Goal: Transaction & Acquisition: Book appointment/travel/reservation

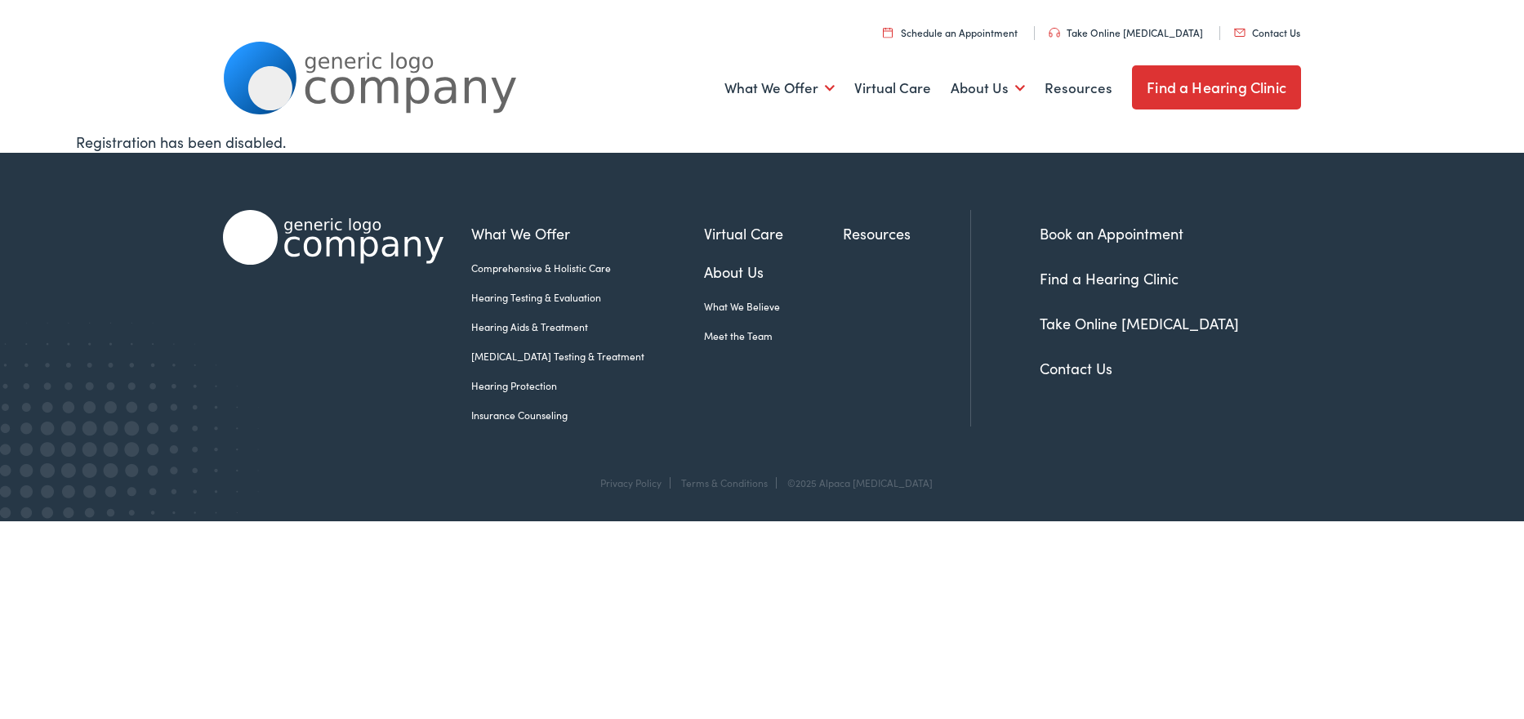
click at [704, 328] on link "Meet the Team" at bounding box center [773, 335] width 139 height 15
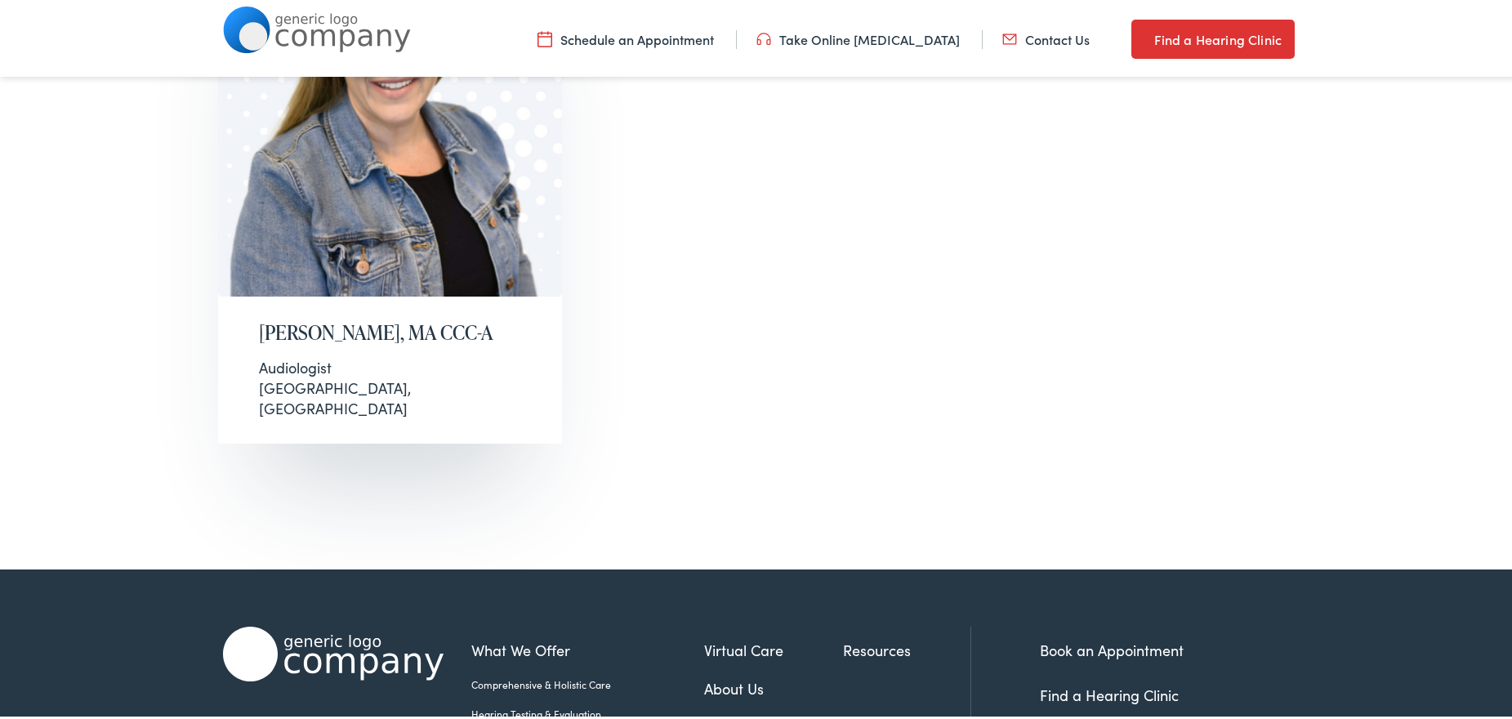
scroll to position [435, 0]
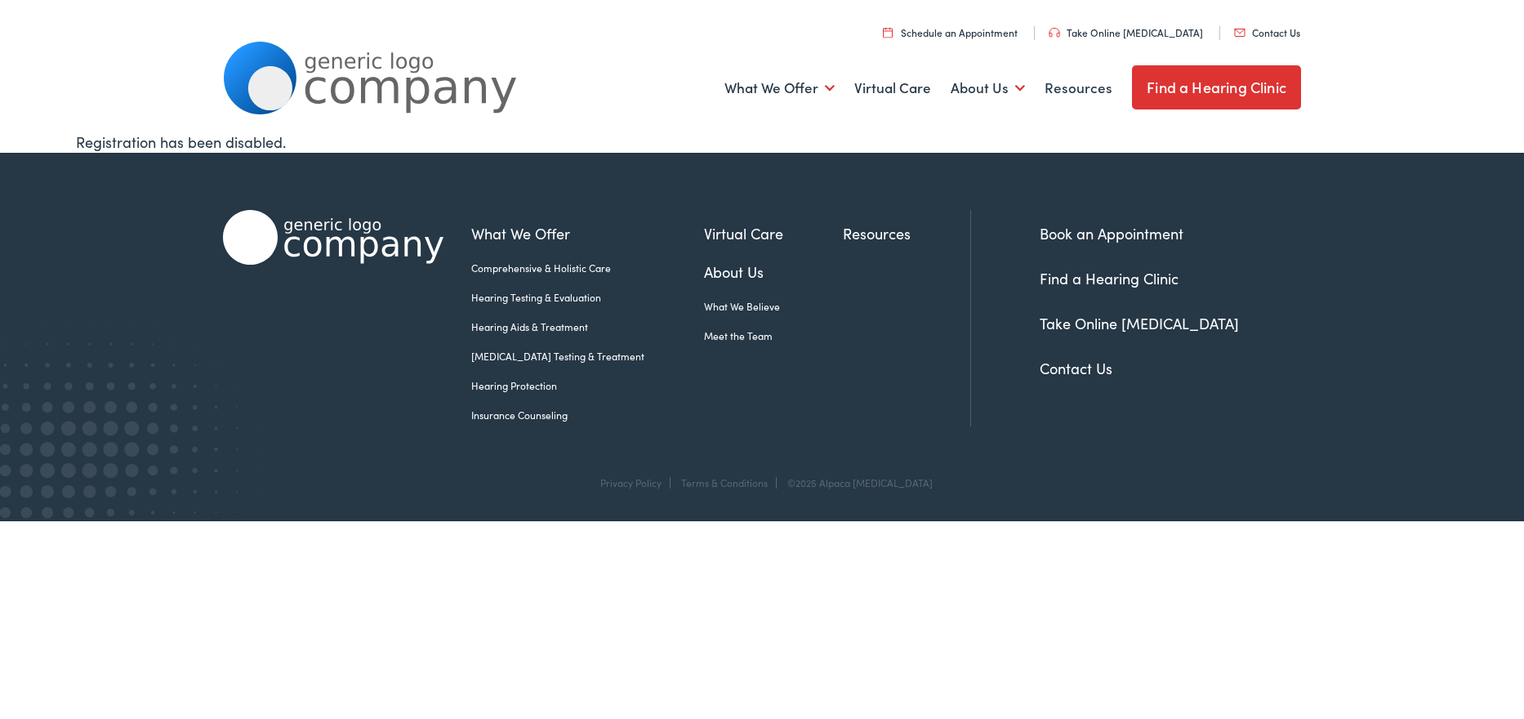
click at [569, 322] on link "Hearing Aids & Treatment" at bounding box center [587, 326] width 233 height 15
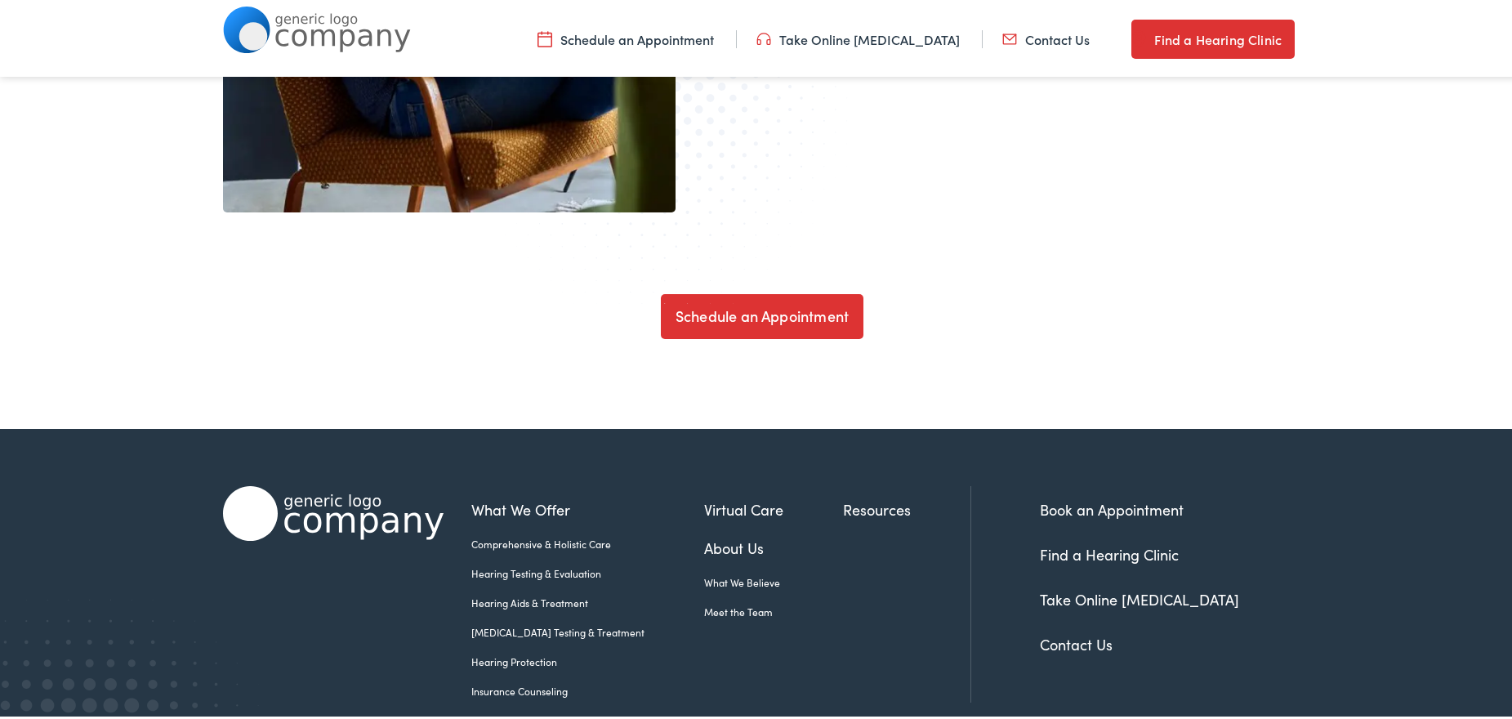
scroll to position [5582, 0]
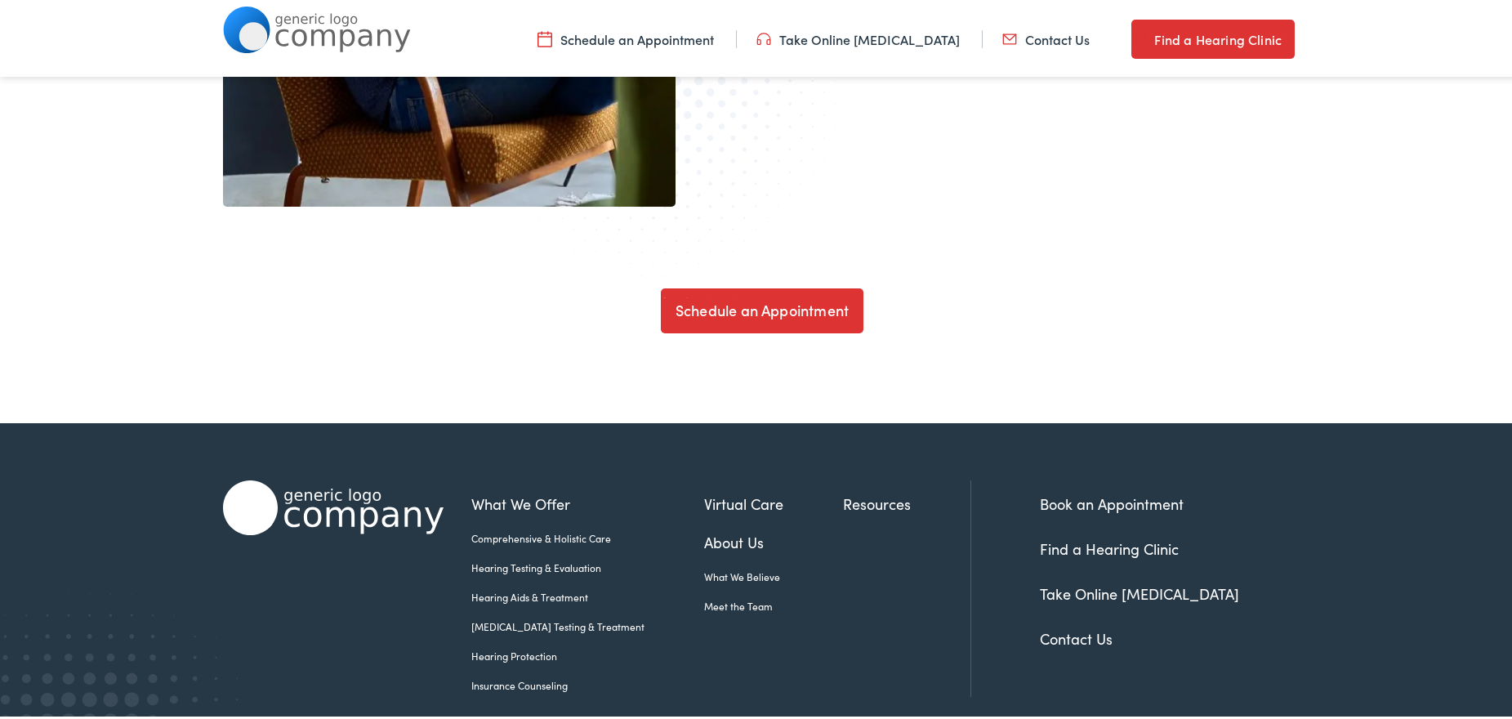
click at [702, 296] on img at bounding box center [676, 112] width 363 height 373
click at [702, 302] on link "Schedule an Appointment" at bounding box center [762, 308] width 203 height 46
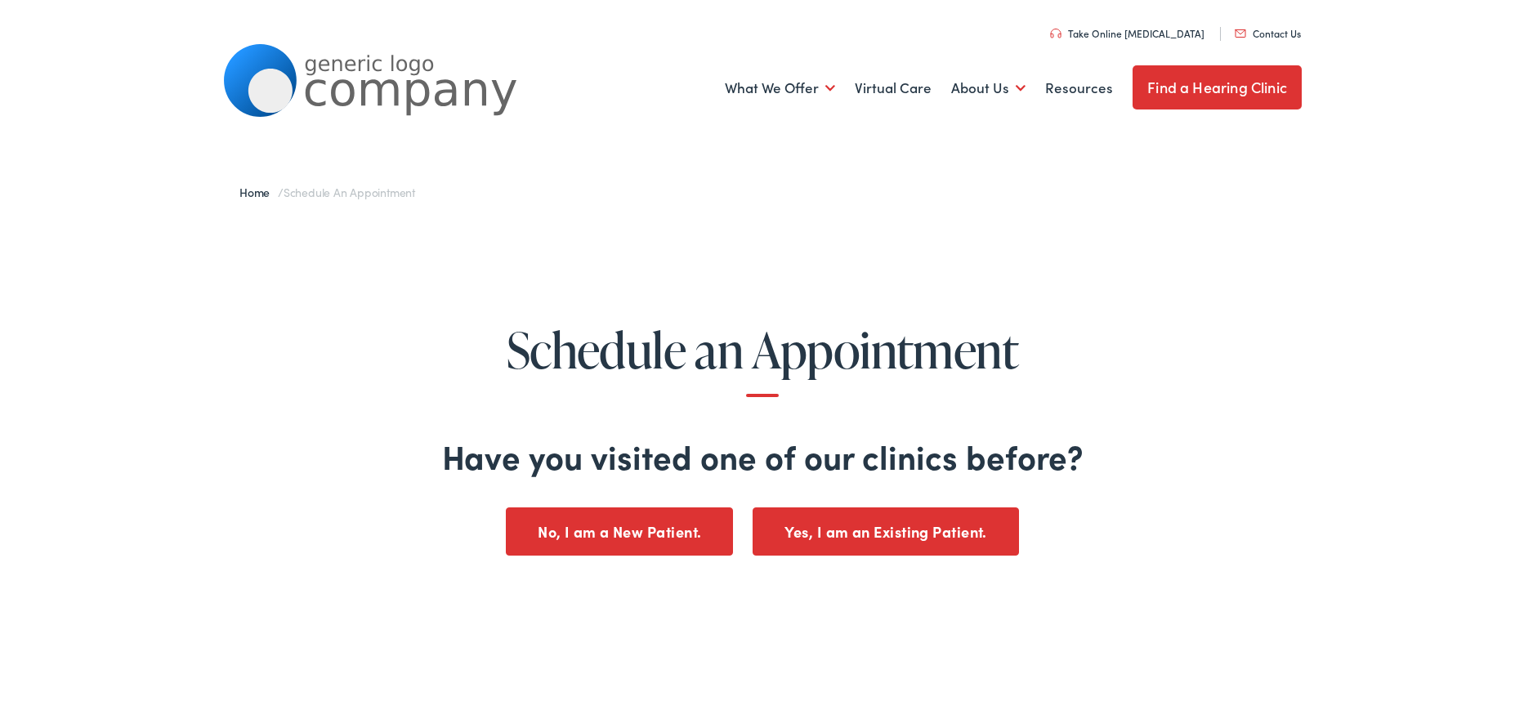
scroll to position [27, 0]
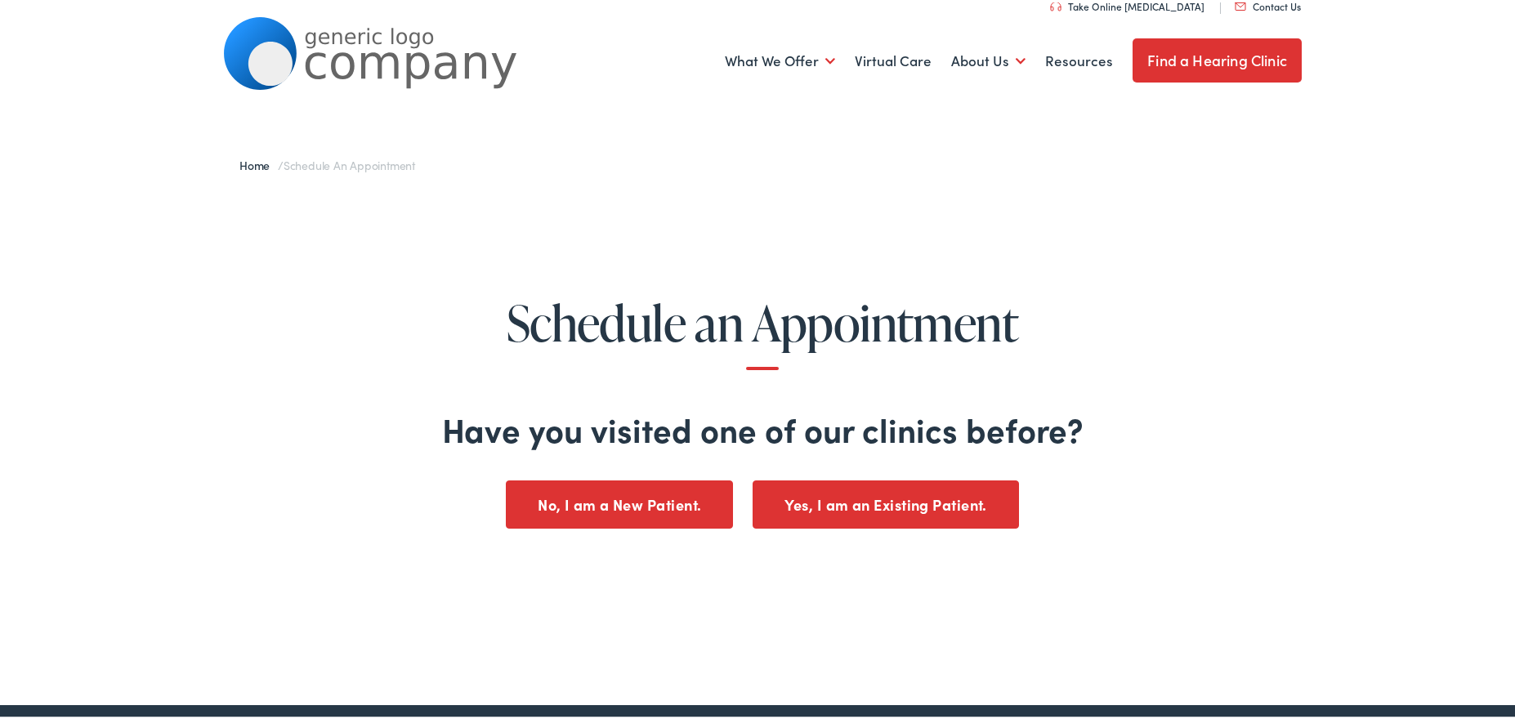
click at [680, 504] on button "No, I am a New Patient." at bounding box center [619, 502] width 227 height 48
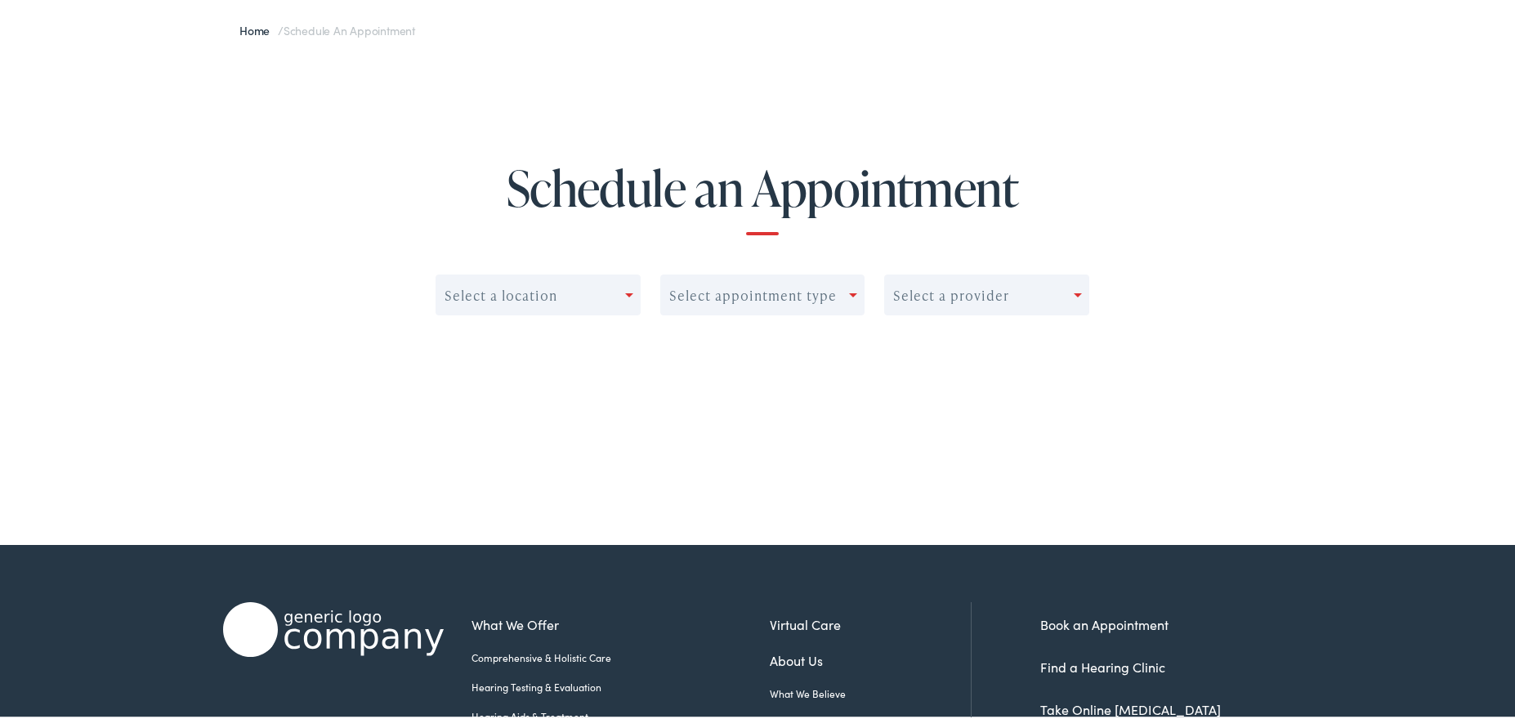
scroll to position [163, 0]
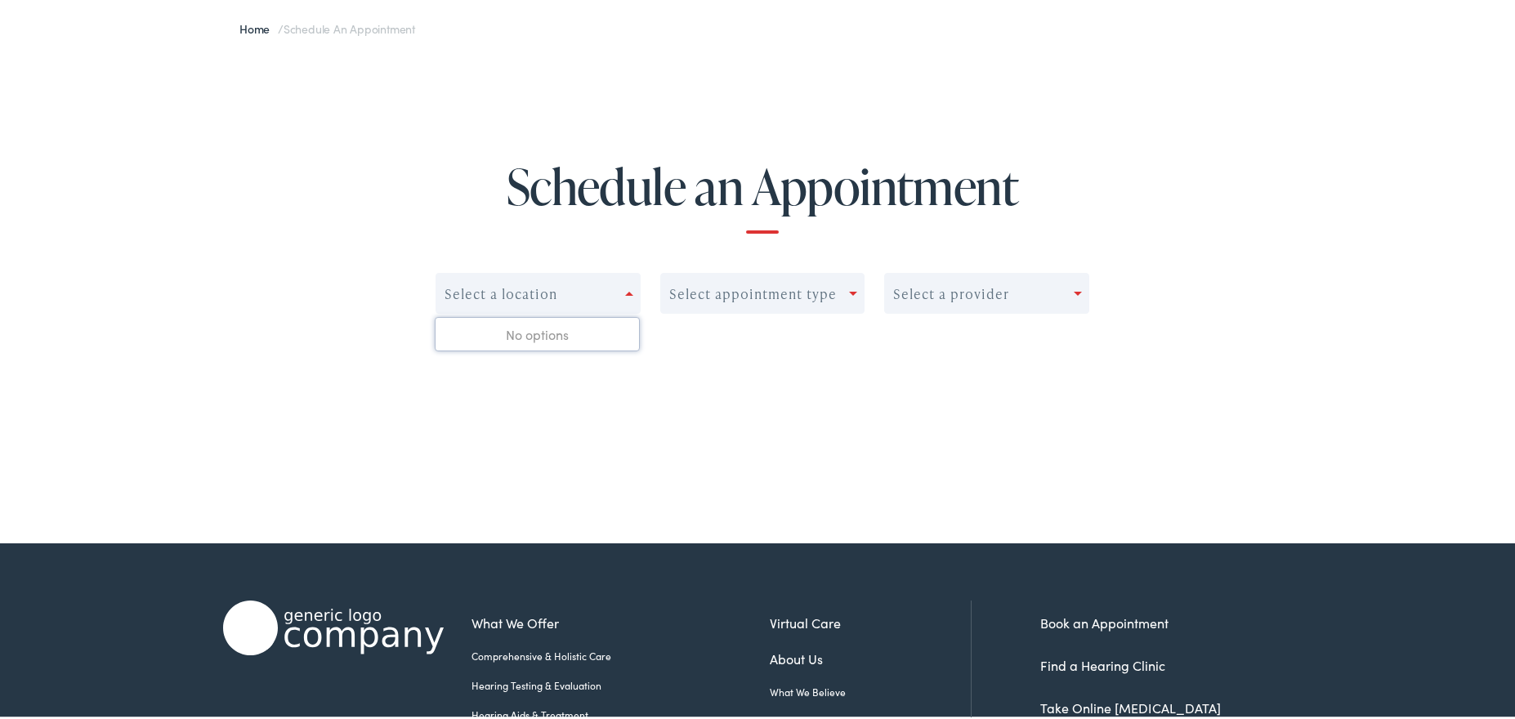
click at [625, 298] on div at bounding box center [632, 290] width 15 height 23
click at [598, 348] on div "No options" at bounding box center [536, 331] width 203 height 33
click at [1015, 278] on div "Select a provider" at bounding box center [986, 290] width 205 height 41
click at [832, 292] on div "Select appointment type" at bounding box center [755, 290] width 189 height 23
click at [687, 360] on div "Select a location Select appointment type Select a provider" at bounding box center [762, 323] width 654 height 107
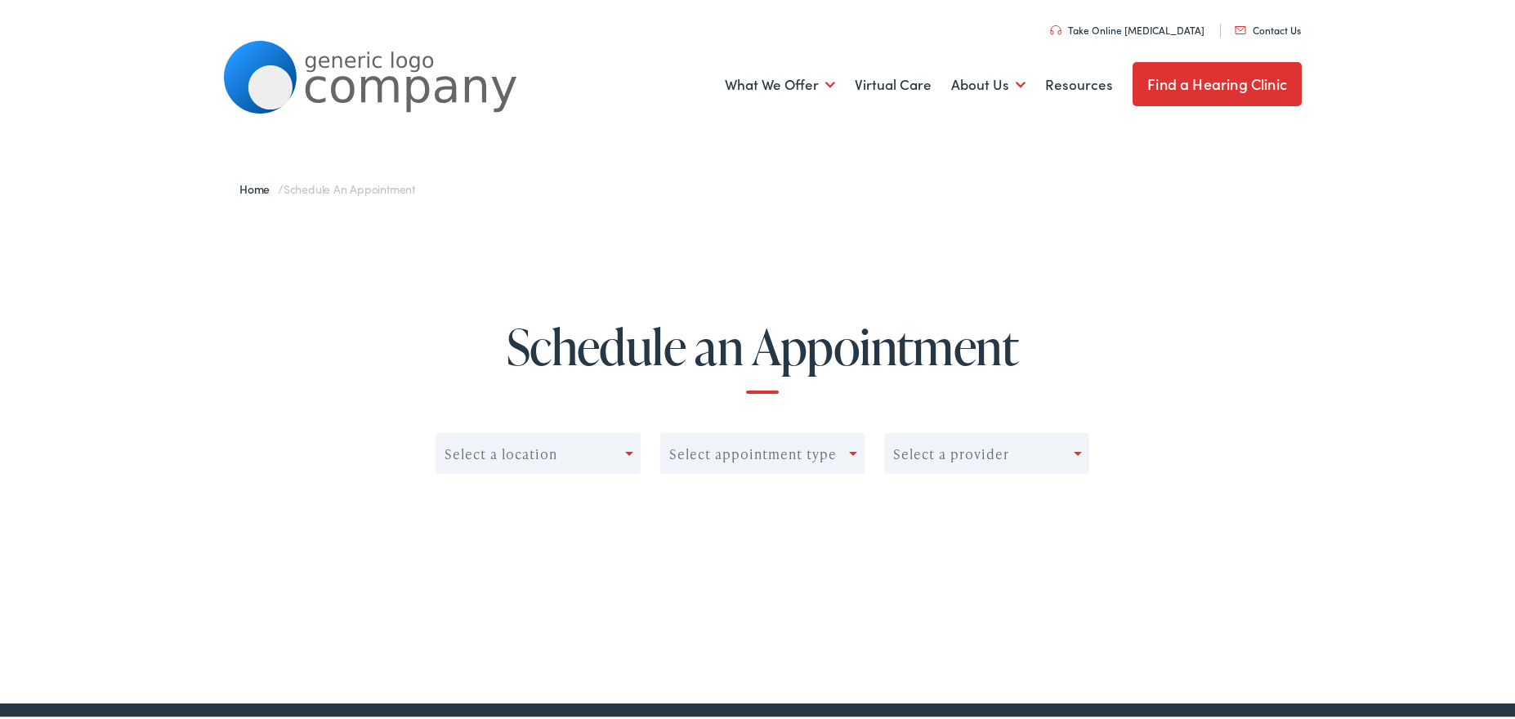
scroll to position [0, 0]
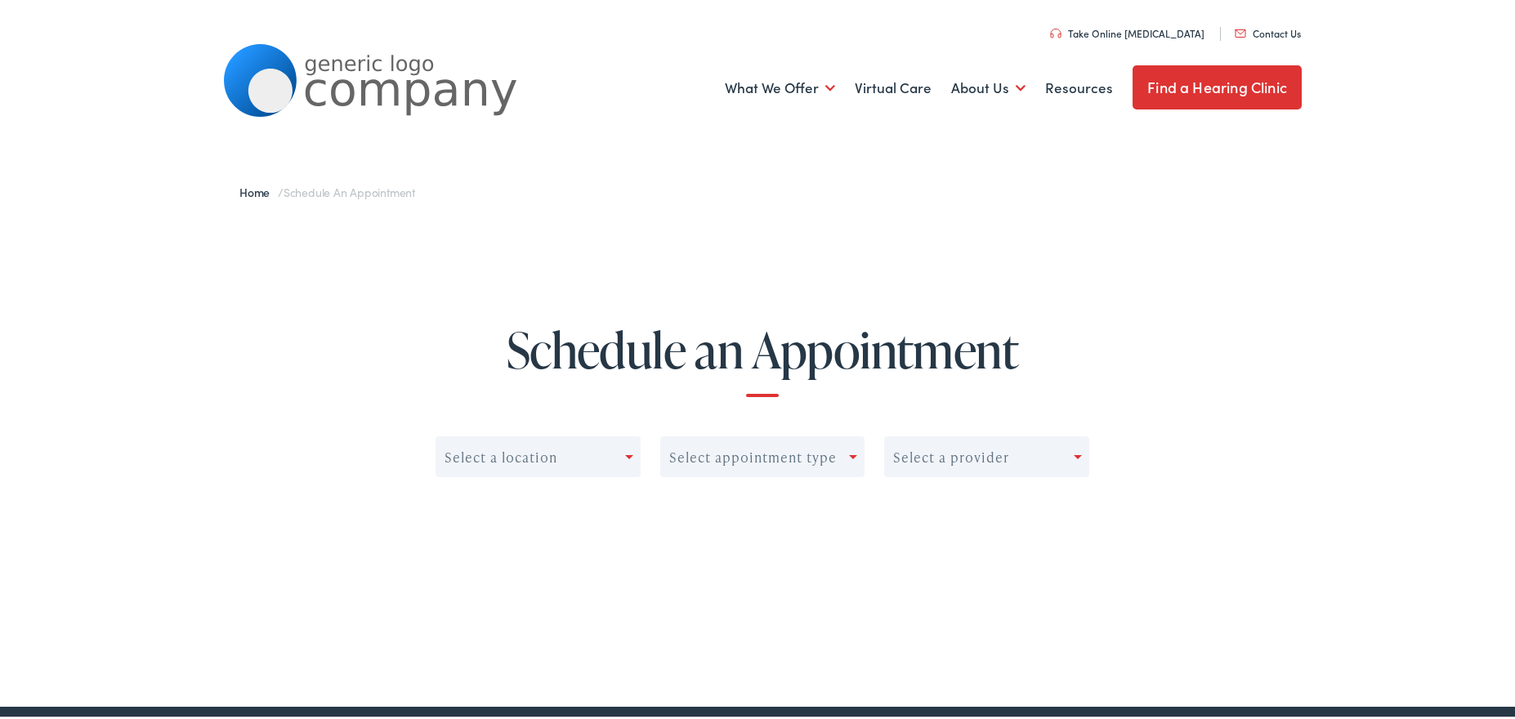
click at [1184, 85] on link "Find a Hearing Clinic" at bounding box center [1216, 85] width 169 height 44
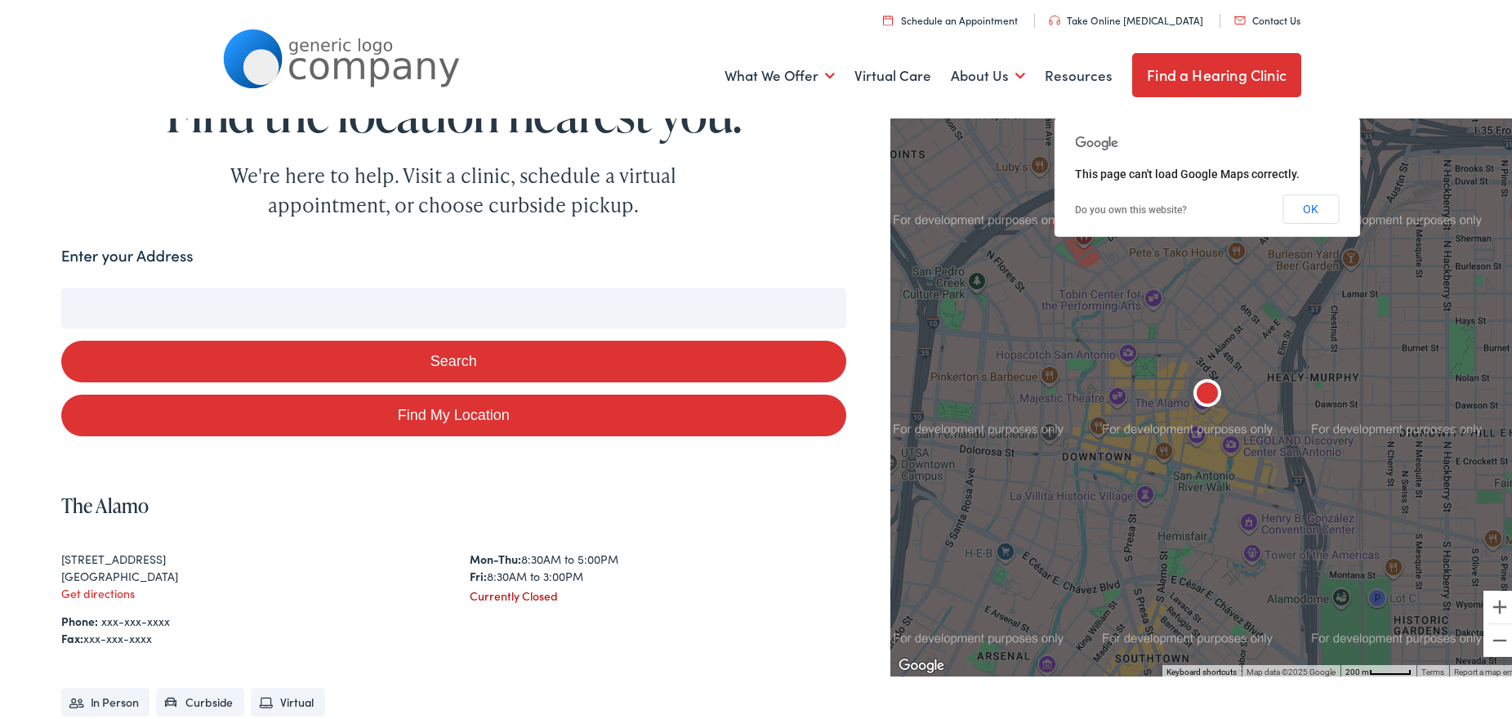
scroll to position [55, 0]
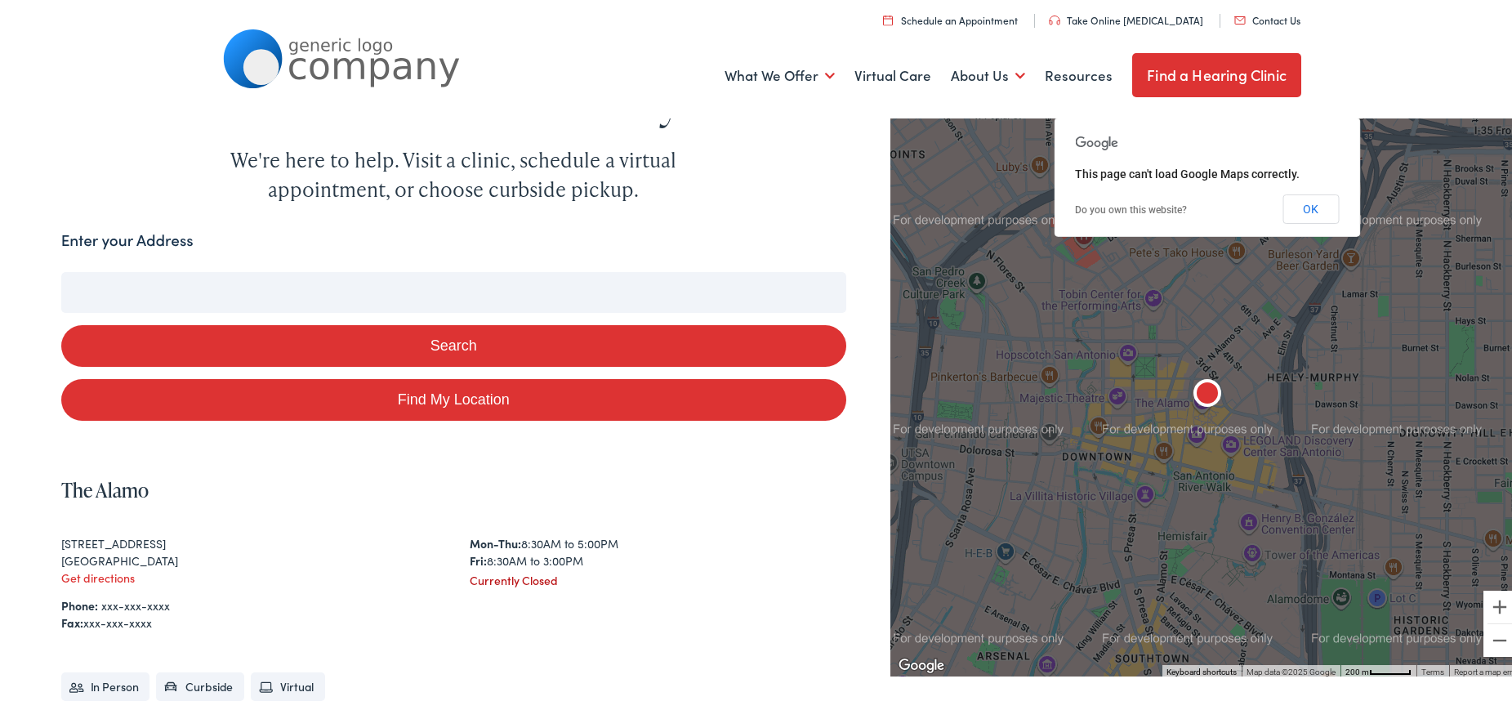
click at [352, 330] on button "Search" at bounding box center [453, 343] width 785 height 42
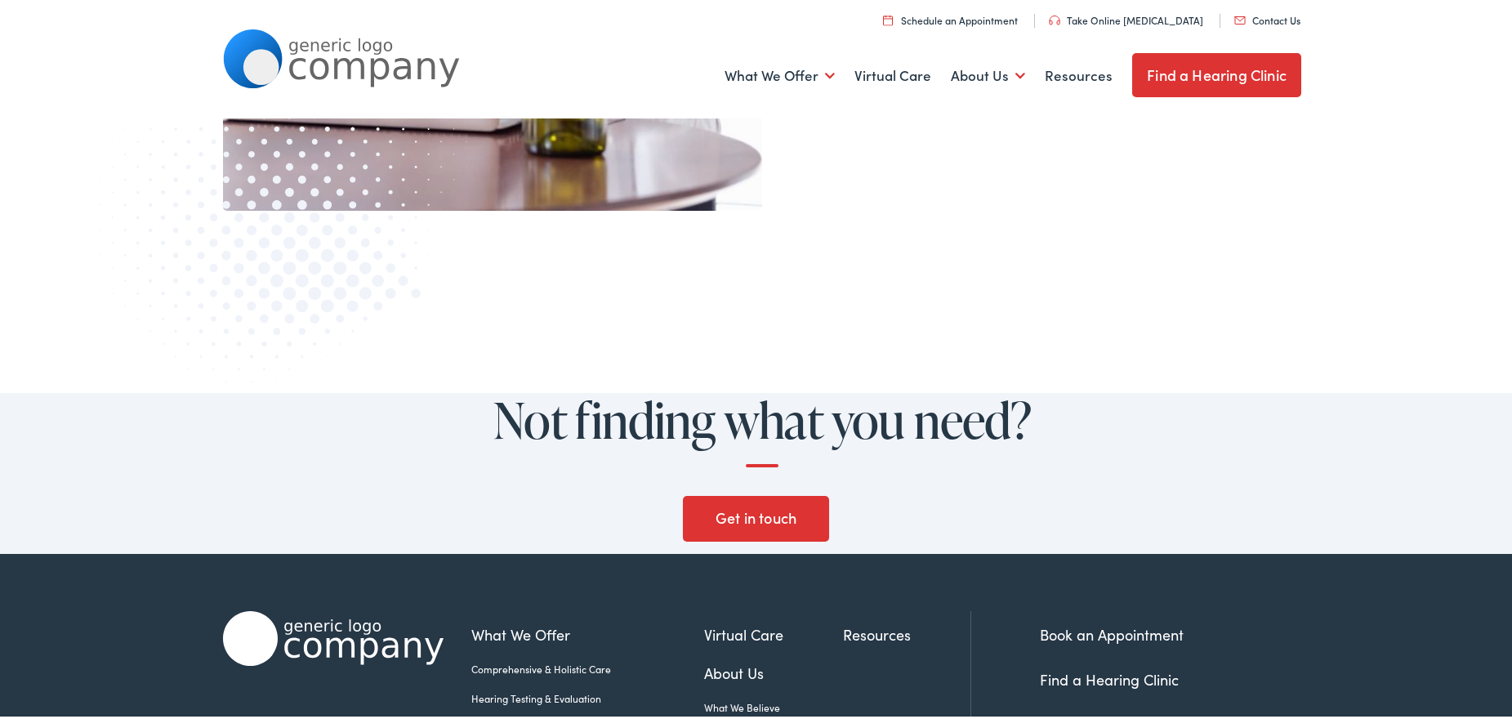
scroll to position [1470, 0]
